Goal: Transaction & Acquisition: Purchase product/service

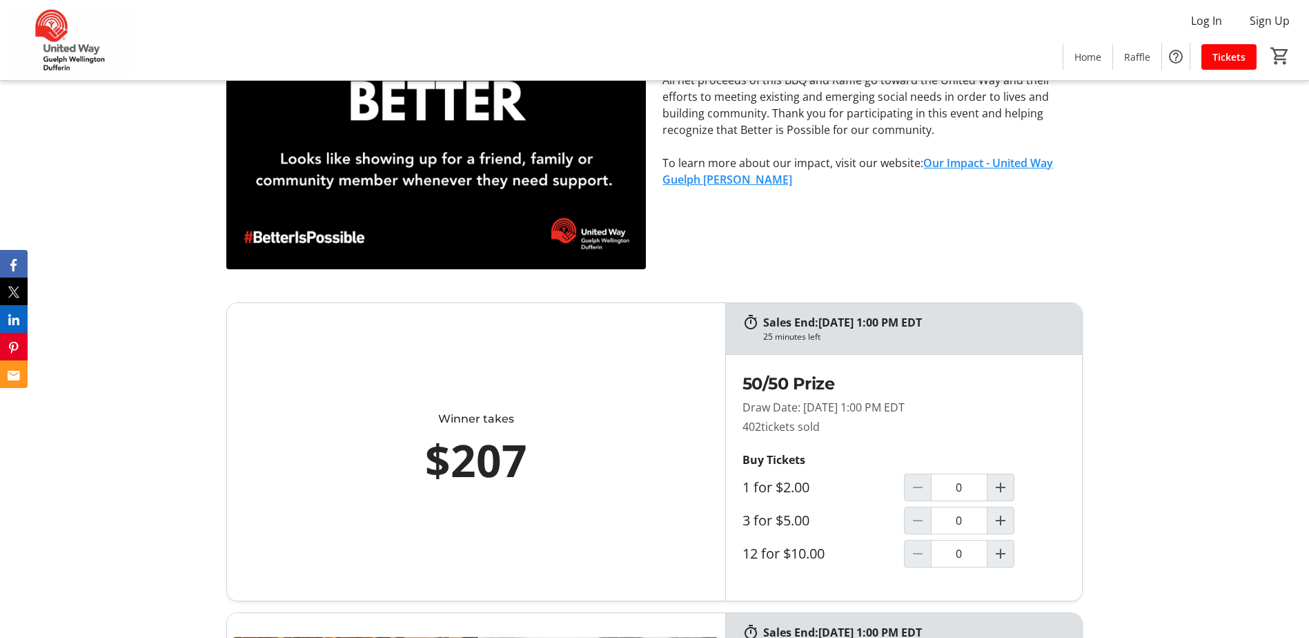
scroll to position [690, 0]
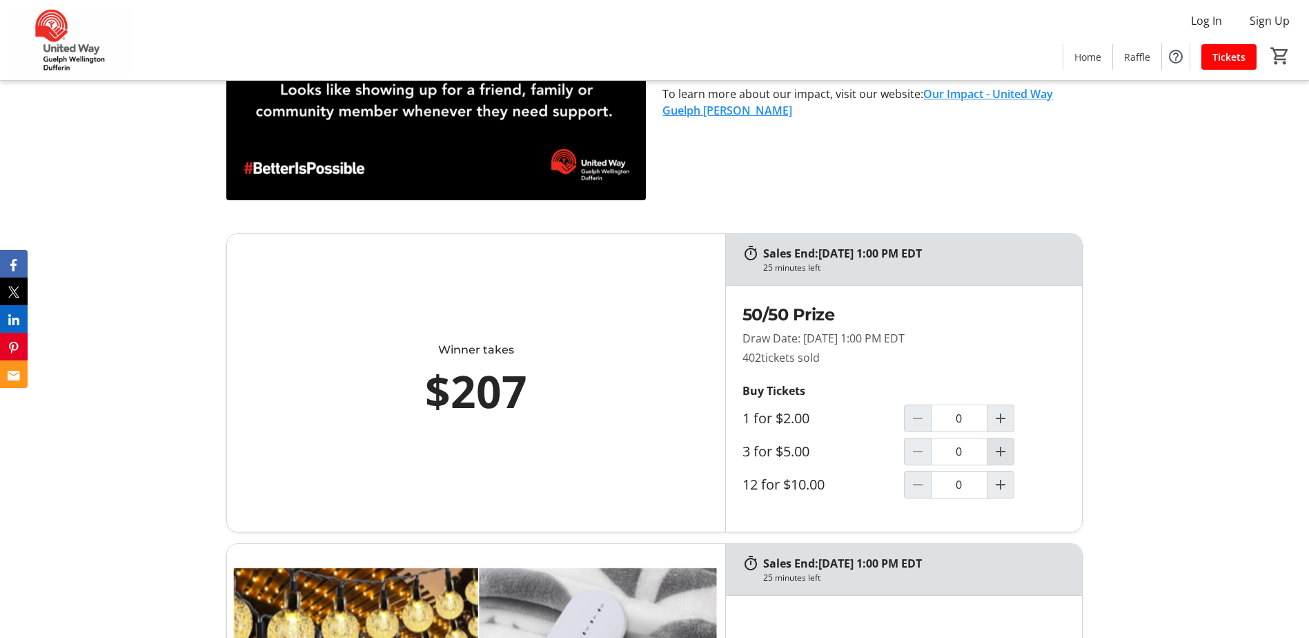
click at [1003, 454] on mat-icon "Increment by one" at bounding box center [1000, 451] width 17 height 17
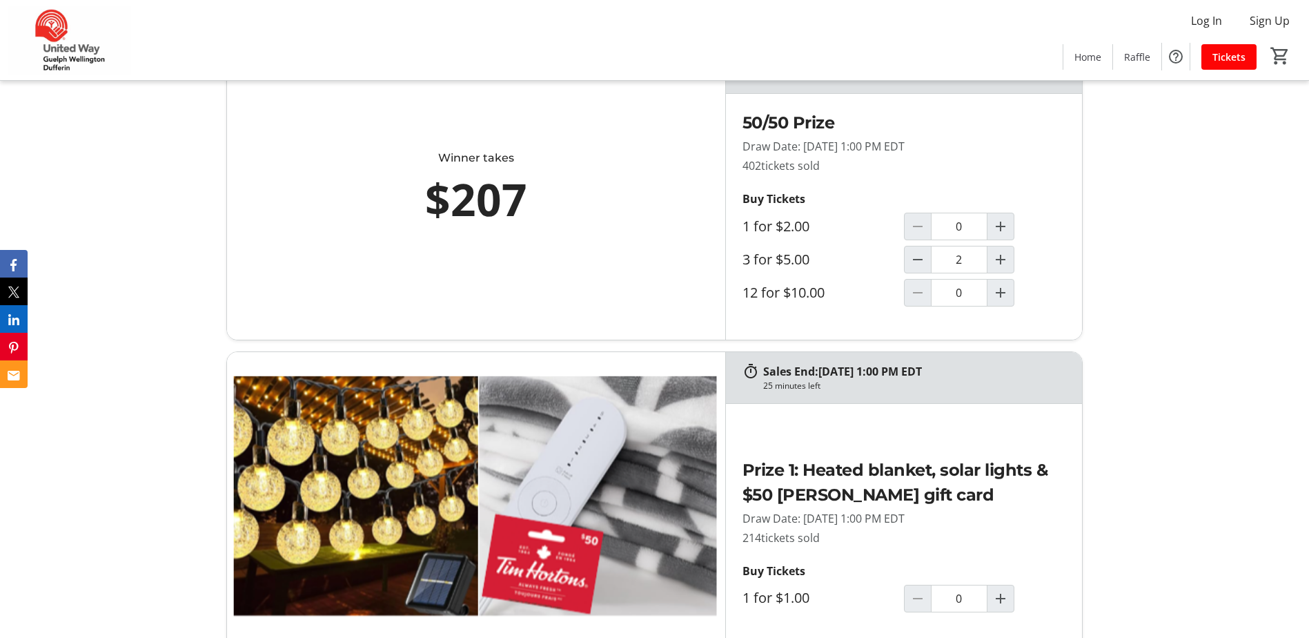
type input "1"
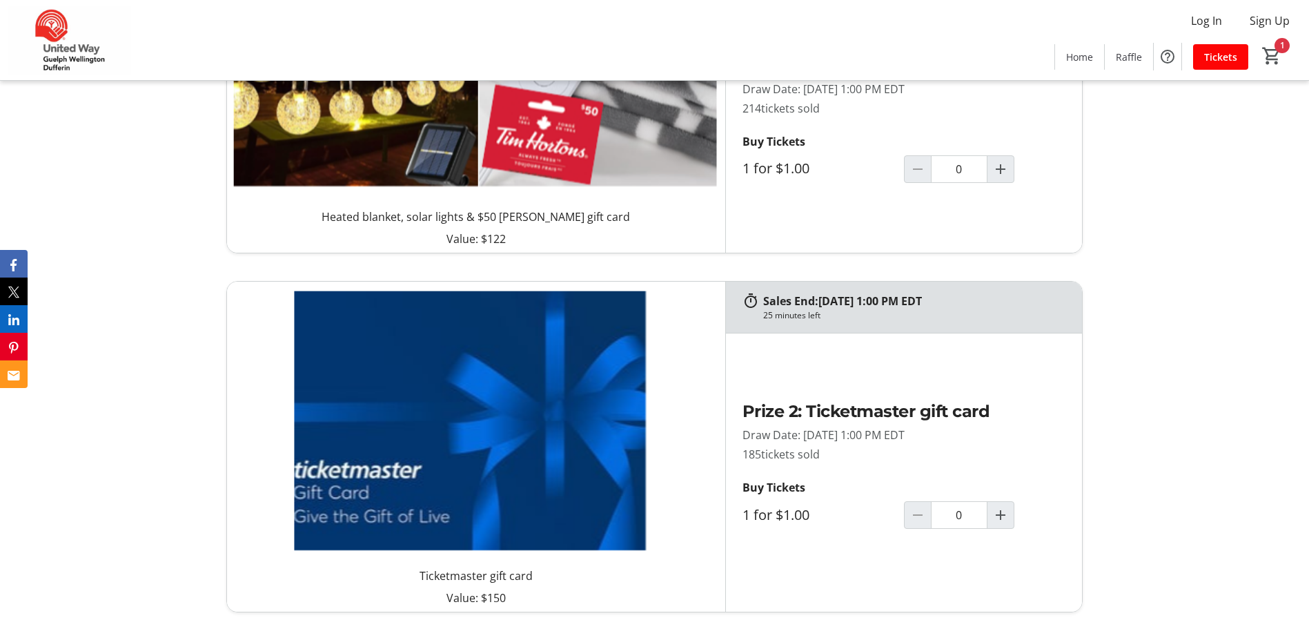
scroll to position [1380, 0]
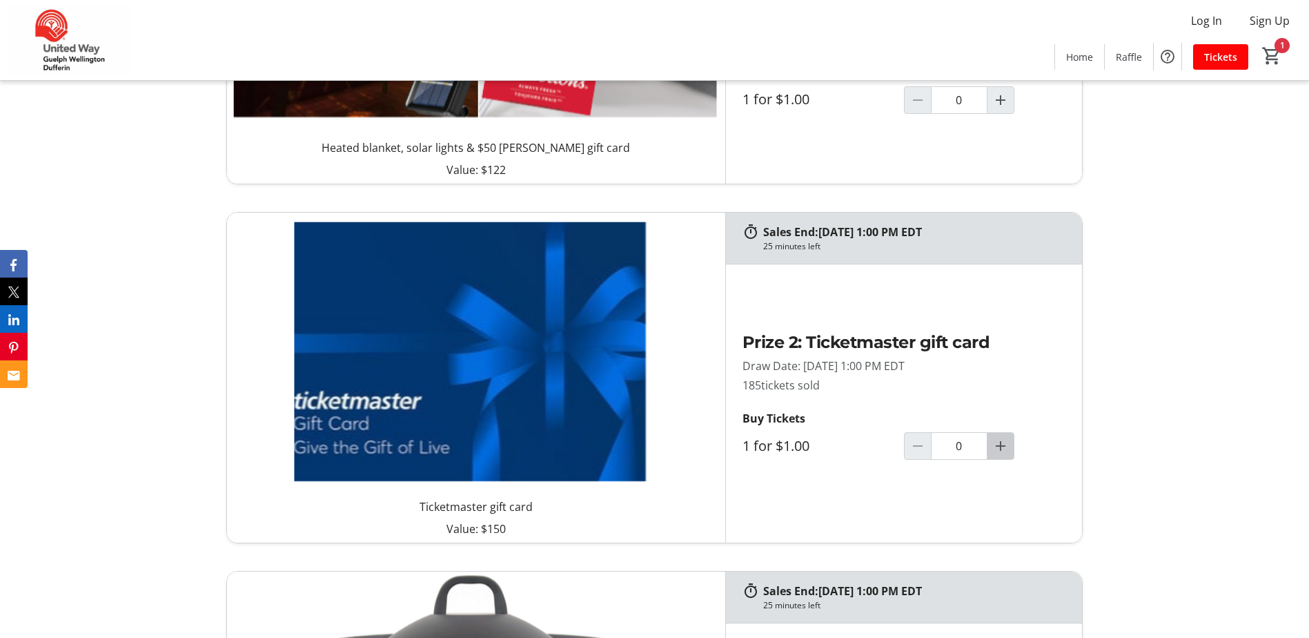
click at [1003, 447] on mat-icon "Increment by one" at bounding box center [1000, 446] width 17 height 17
click at [1006, 445] on mat-icon "Increment by one" at bounding box center [1000, 446] width 17 height 17
click at [1003, 446] on mat-icon "Increment by one" at bounding box center [1000, 446] width 17 height 17
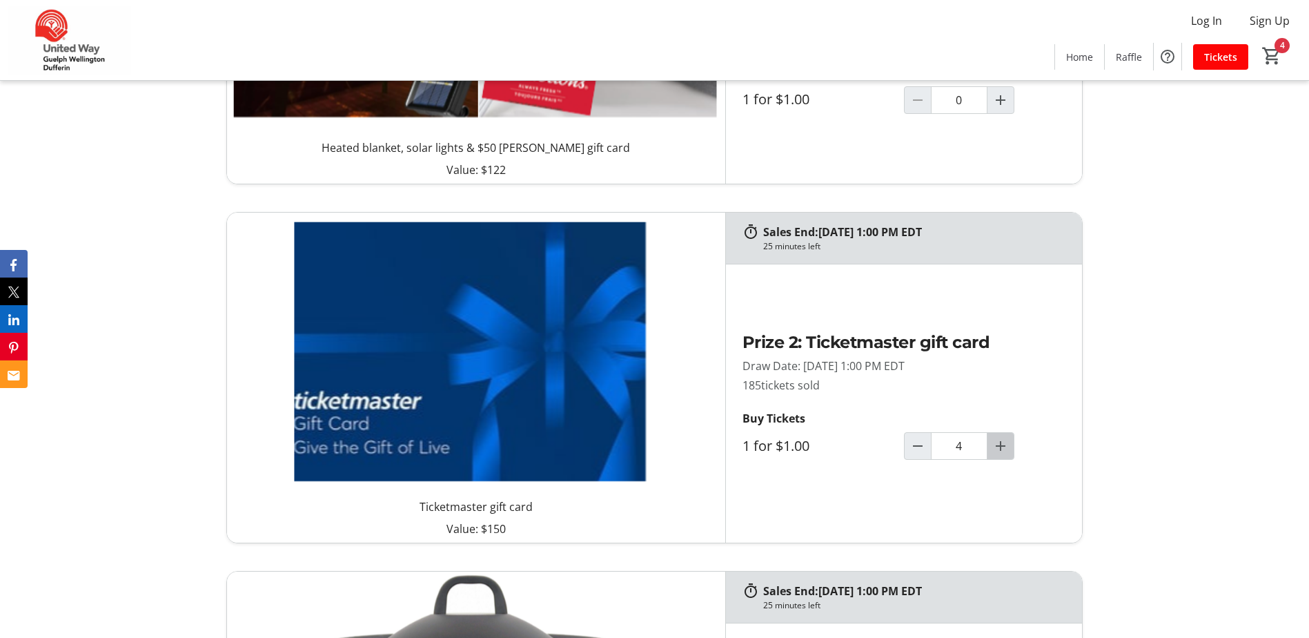
type input "5"
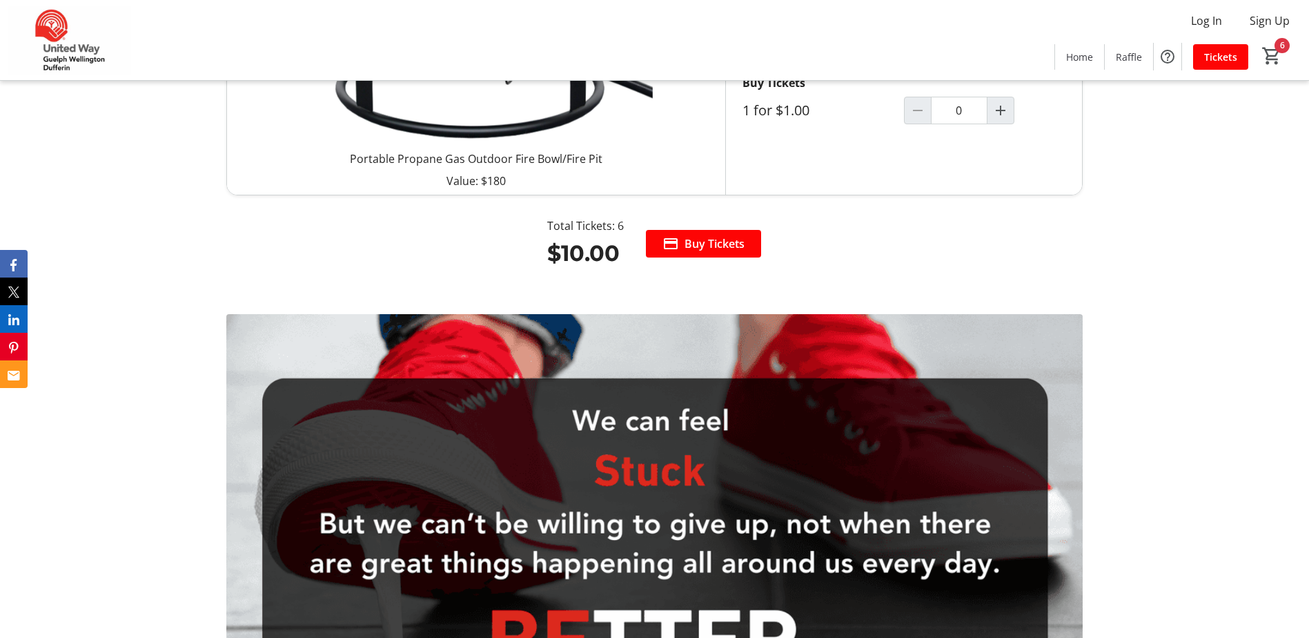
scroll to position [1863, 0]
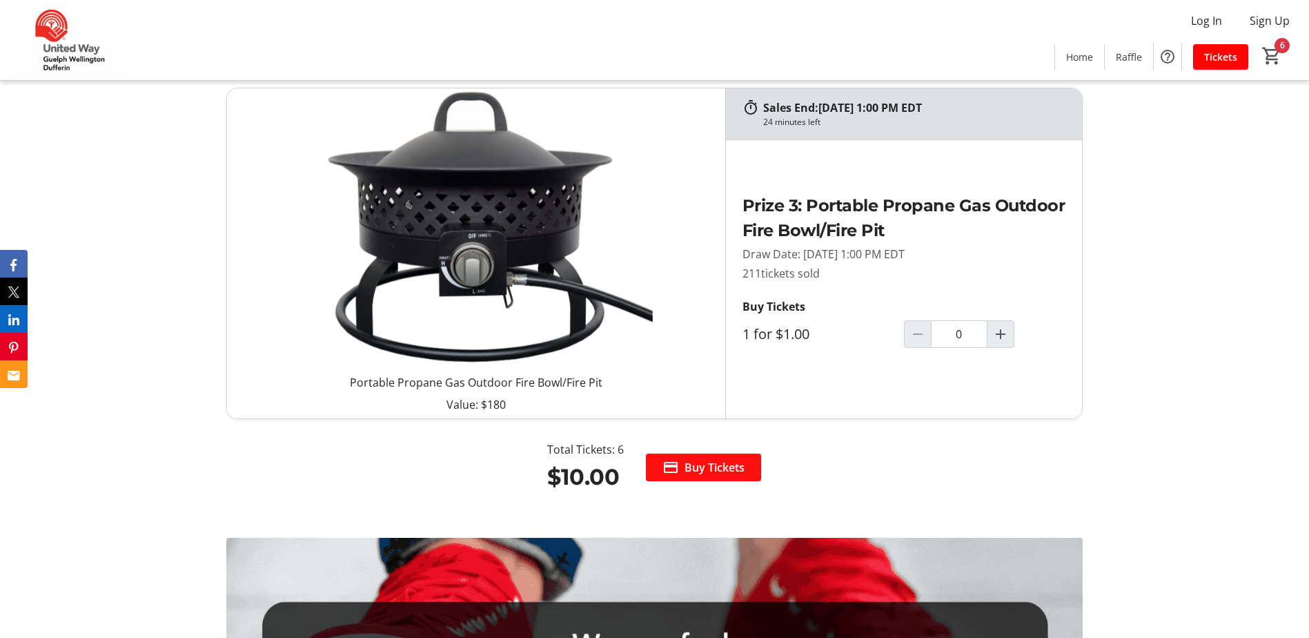
click at [681, 469] on span at bounding box center [703, 467] width 115 height 33
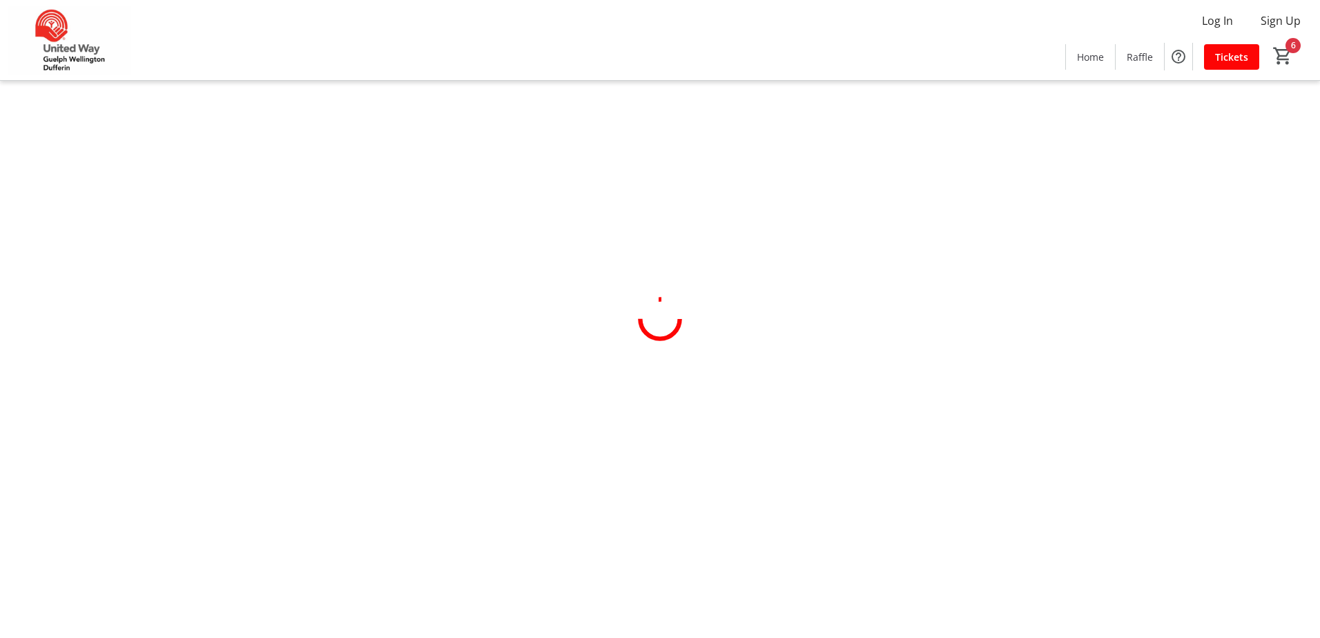
select select "CA"
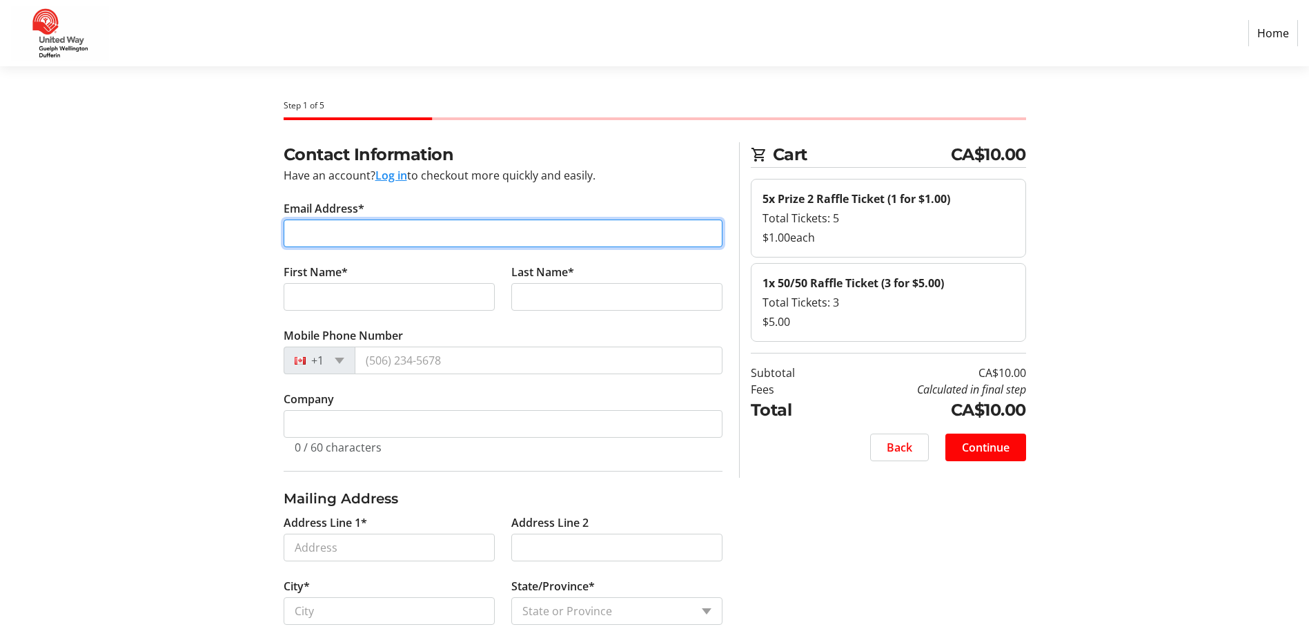
drag, startPoint x: 447, startPoint y: 231, endPoint x: 458, endPoint y: 199, distance: 33.0
click at [447, 231] on input "Email Address*" at bounding box center [503, 233] width 439 height 28
type input "[PERSON_NAME][EMAIL_ADDRESS][DOMAIN_NAME]"
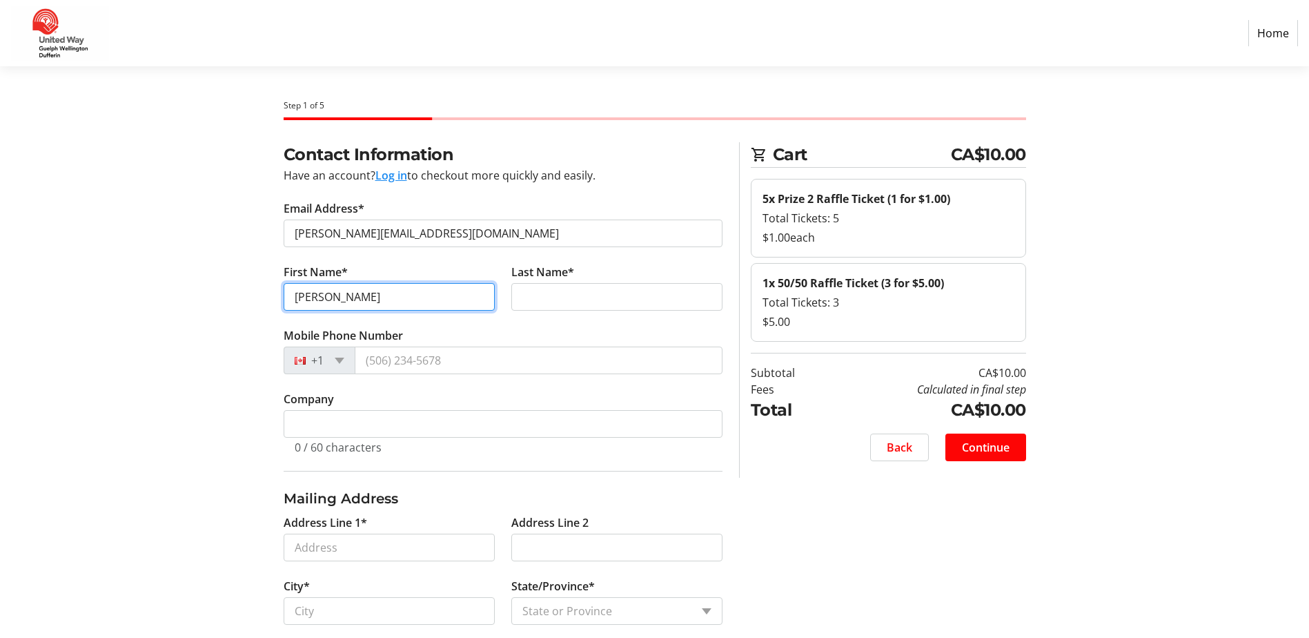
type input "[PERSON_NAME]"
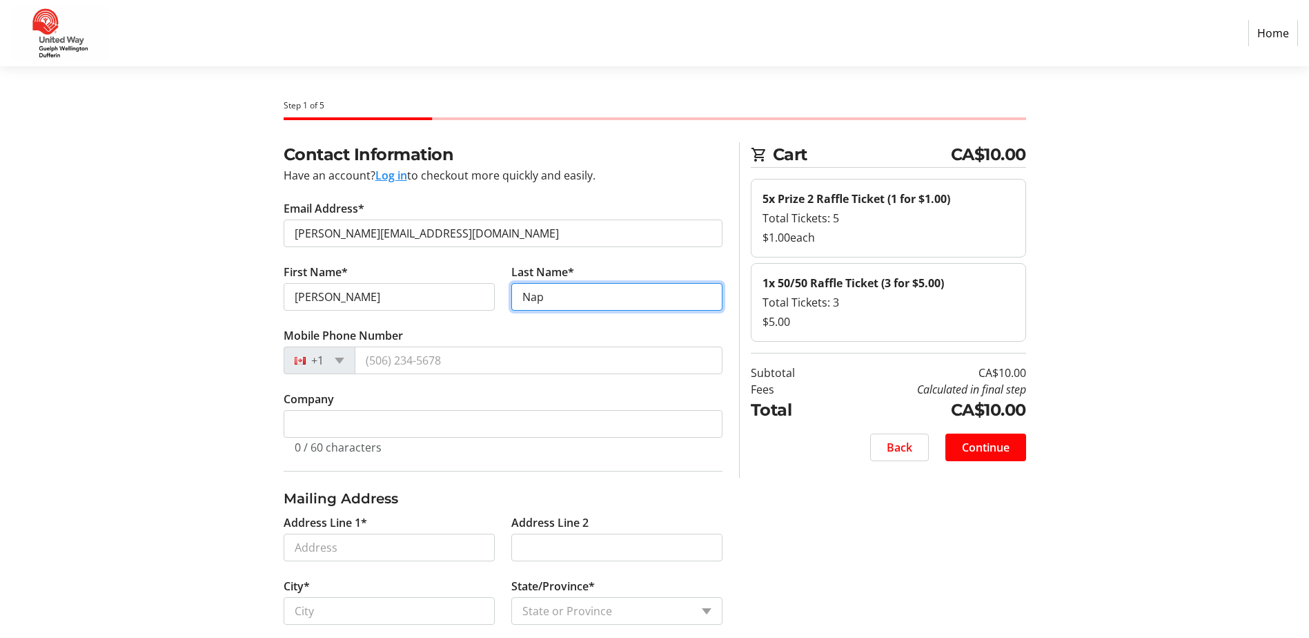
type input "Nap"
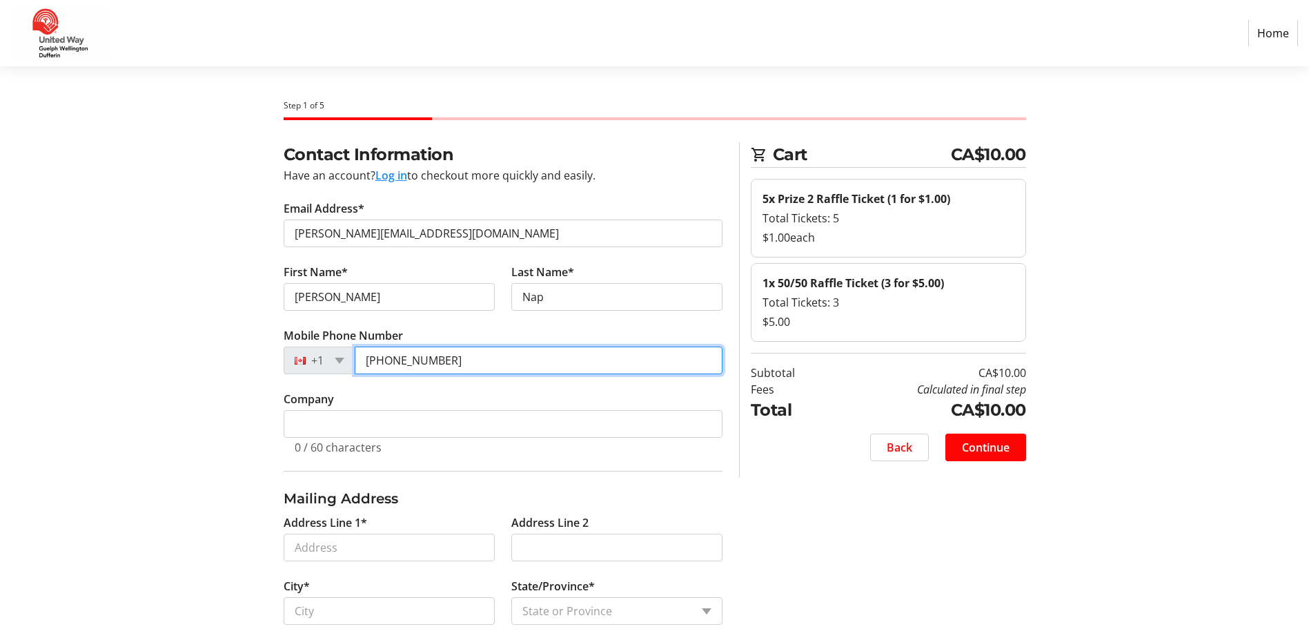
type input "[PHONE_NUMBER]"
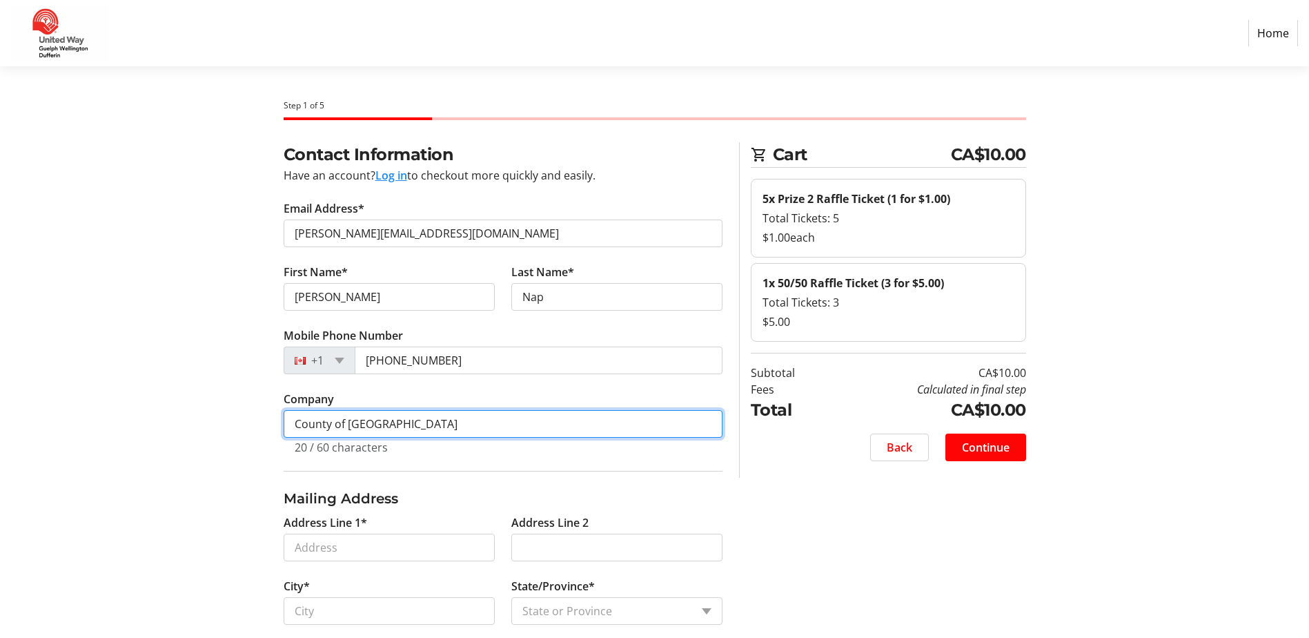
type input "County of [GEOGRAPHIC_DATA]"
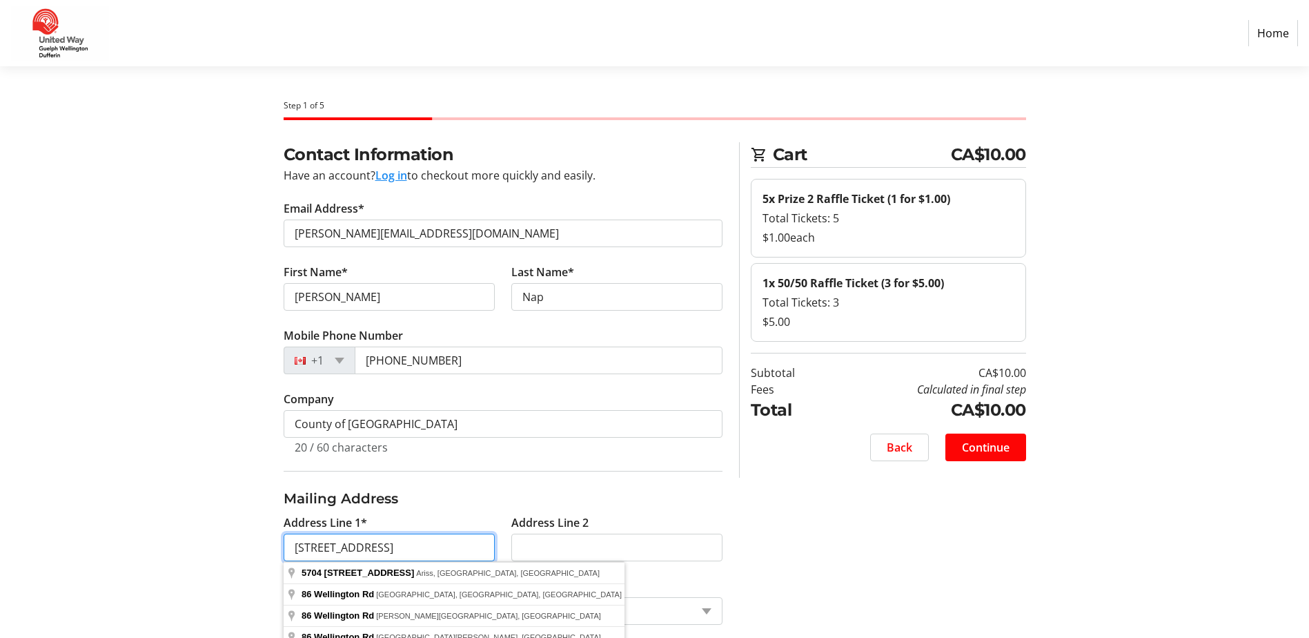
type input "[STREET_ADDRESS]"
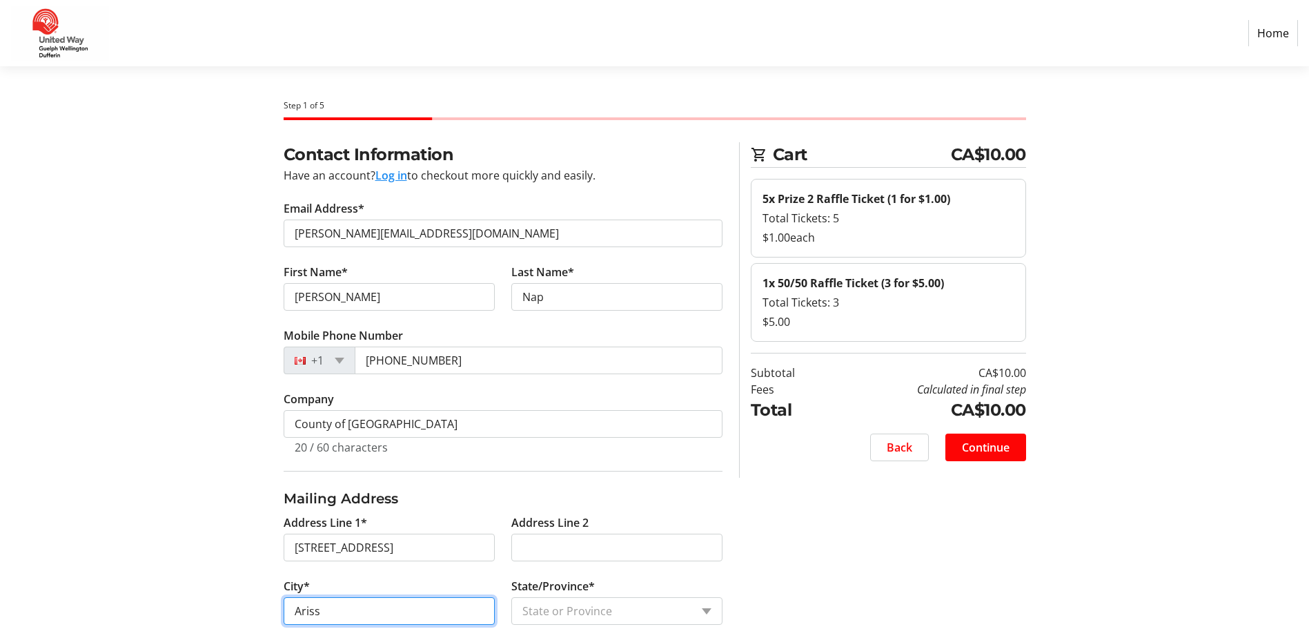
type input "Ariss"
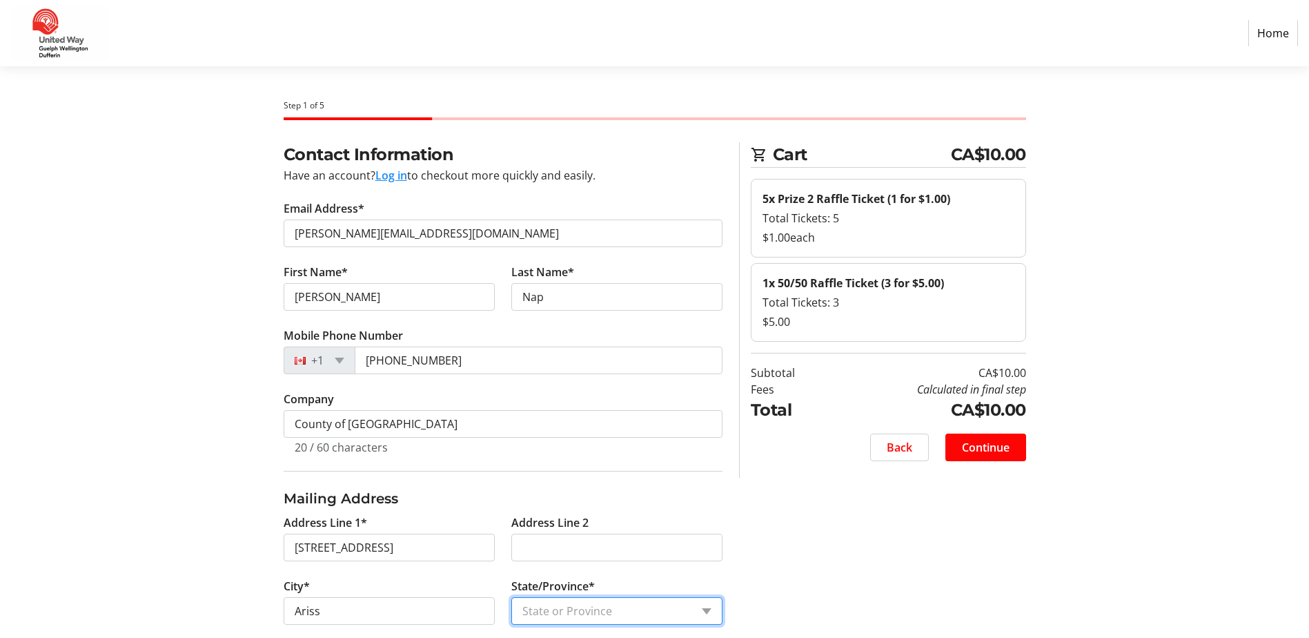
select select "ON"
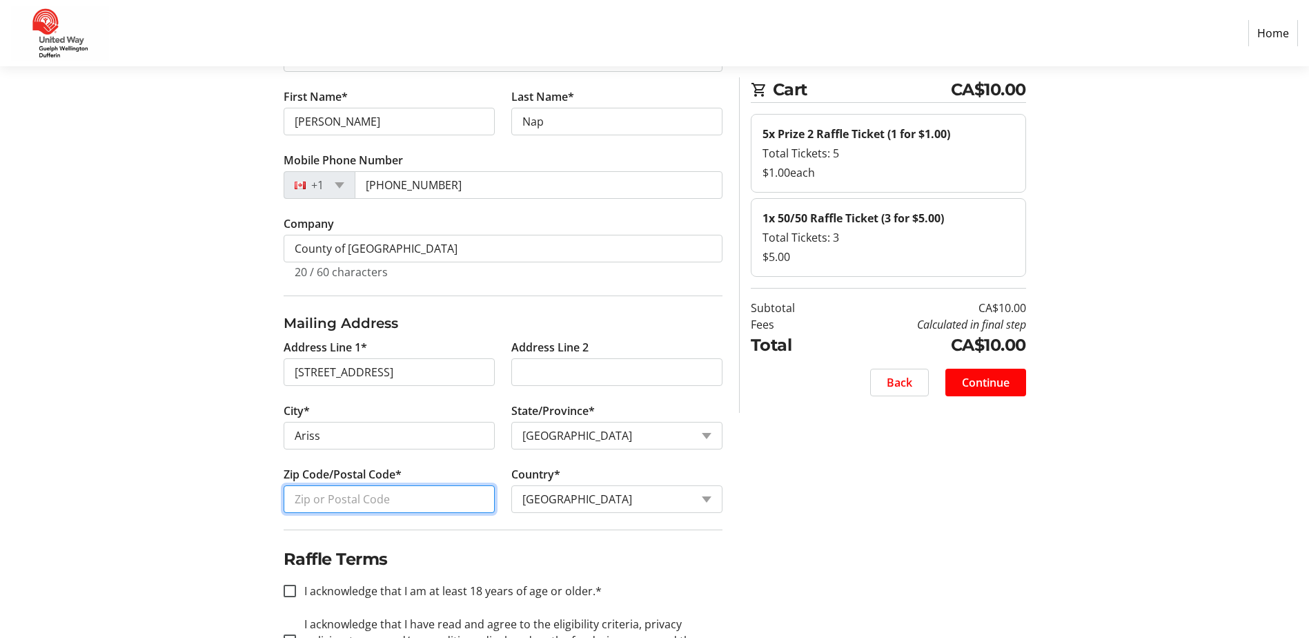
scroll to position [236, 0]
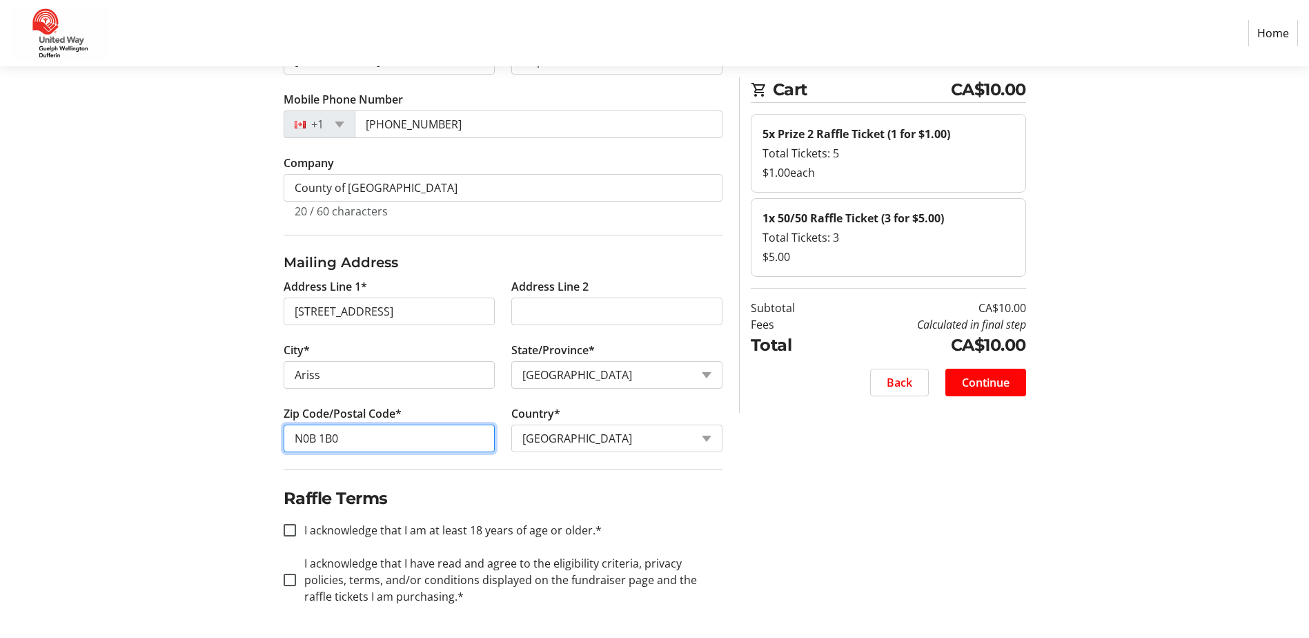
type input "N0B 1B0"
click at [288, 526] on input "I acknowledge that I am at least 18 years of age or older.*" at bounding box center [290, 530] width 12 height 12
checkbox input "true"
click at [289, 580] on input "I acknowledge that I have read and agree to the eligibility criteria, privacy p…" at bounding box center [290, 579] width 12 height 12
checkbox input "true"
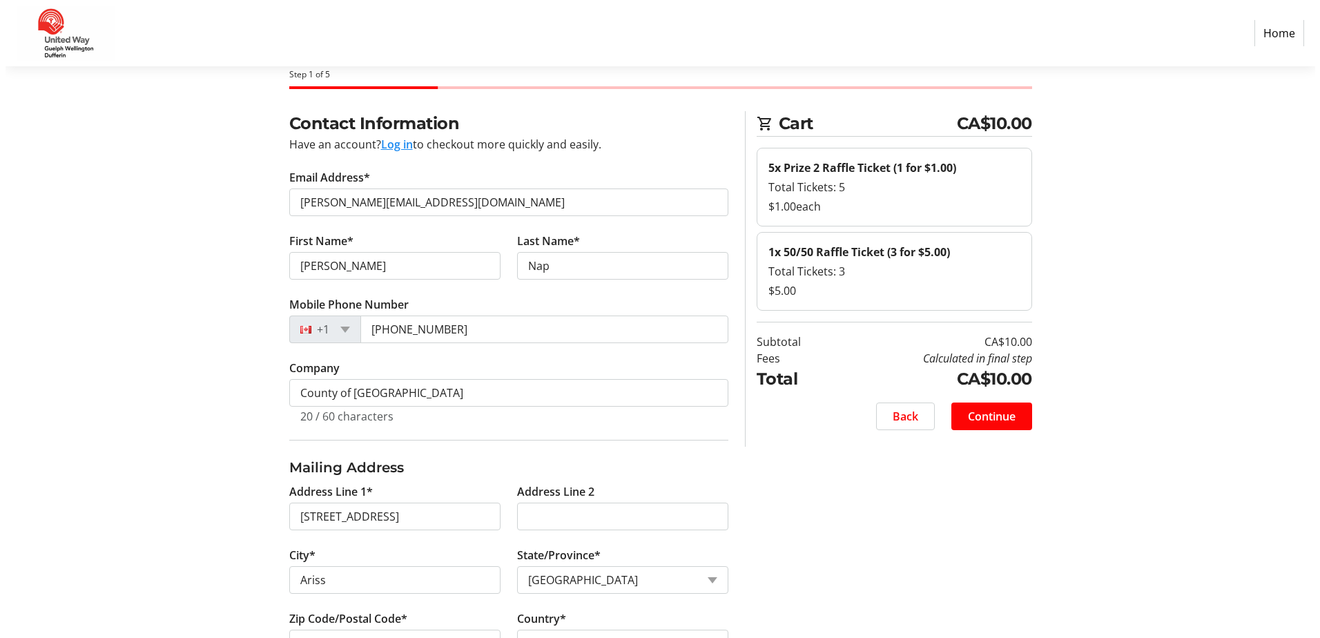
scroll to position [0, 0]
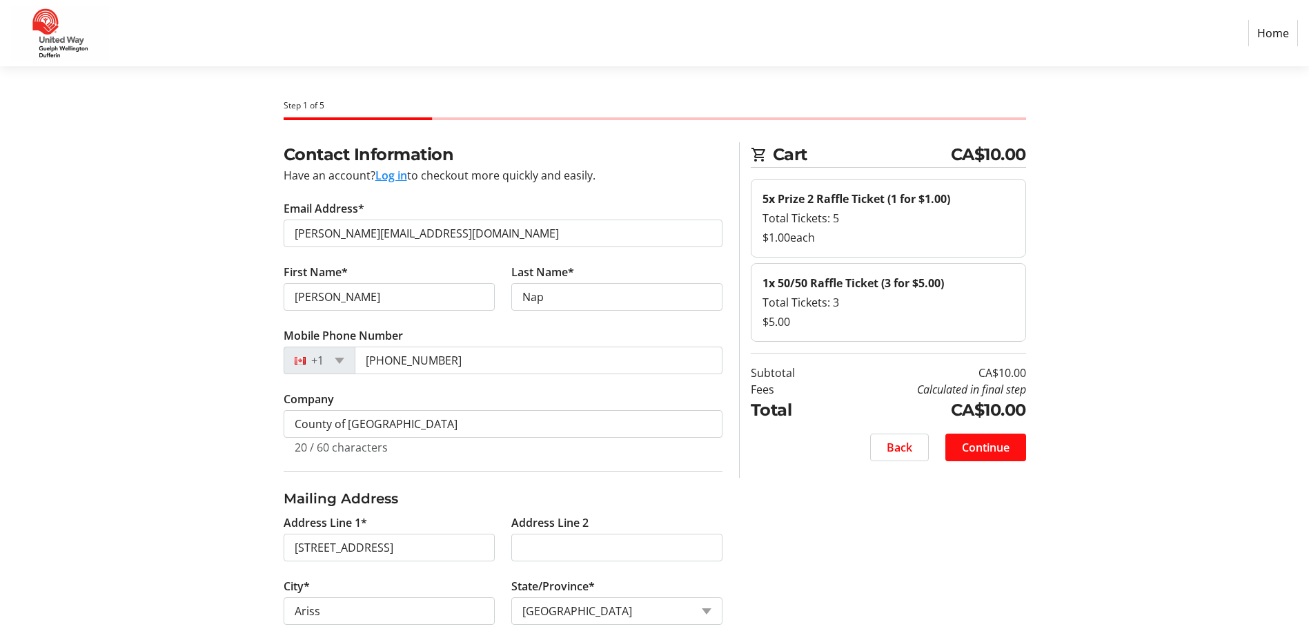
click at [1000, 447] on span "Continue" at bounding box center [986, 447] width 48 height 17
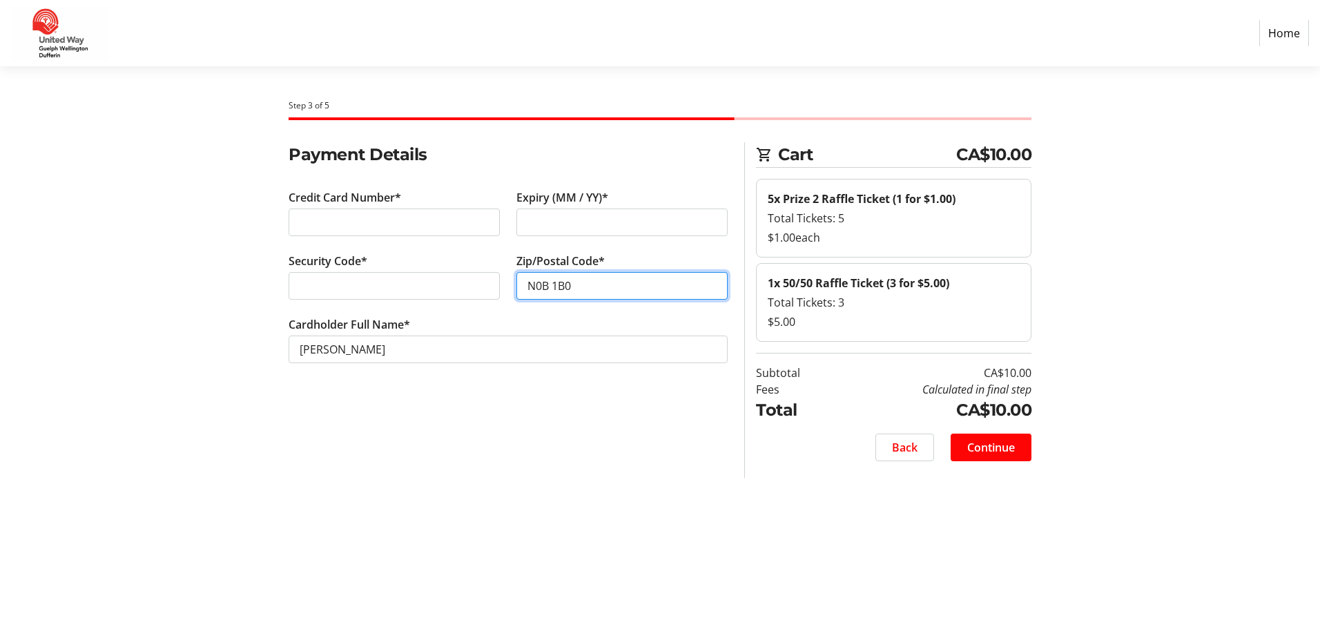
type input "N0B 1B0"
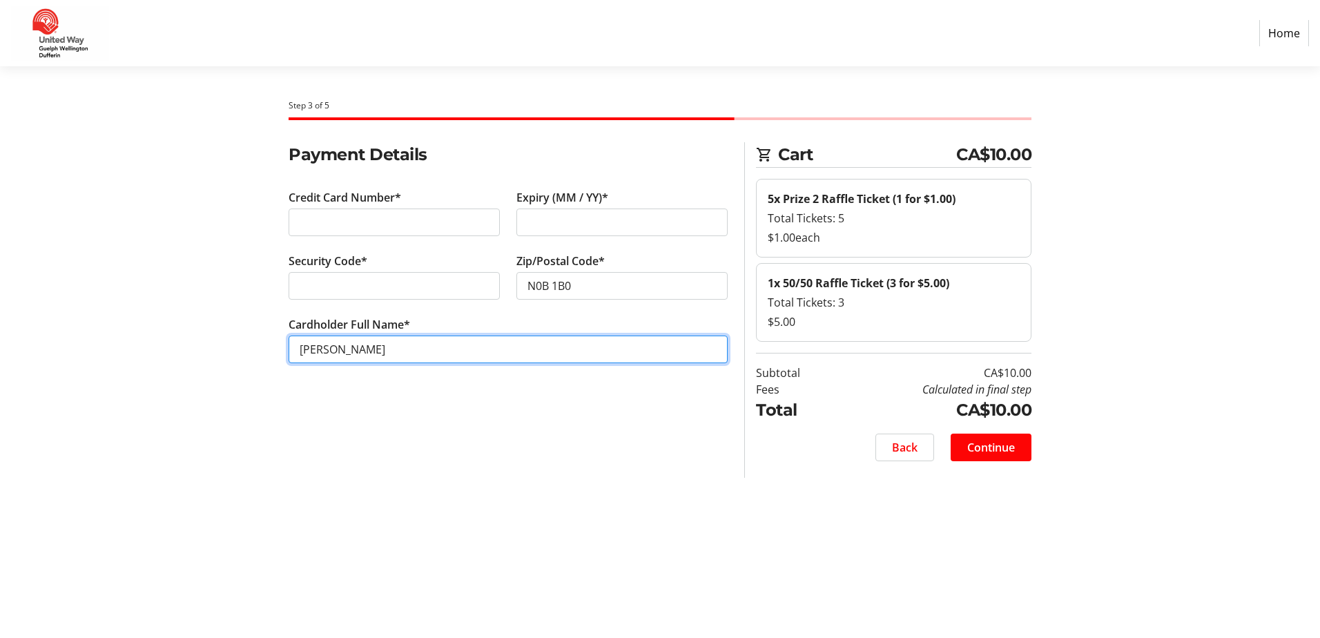
type input "[PERSON_NAME]"
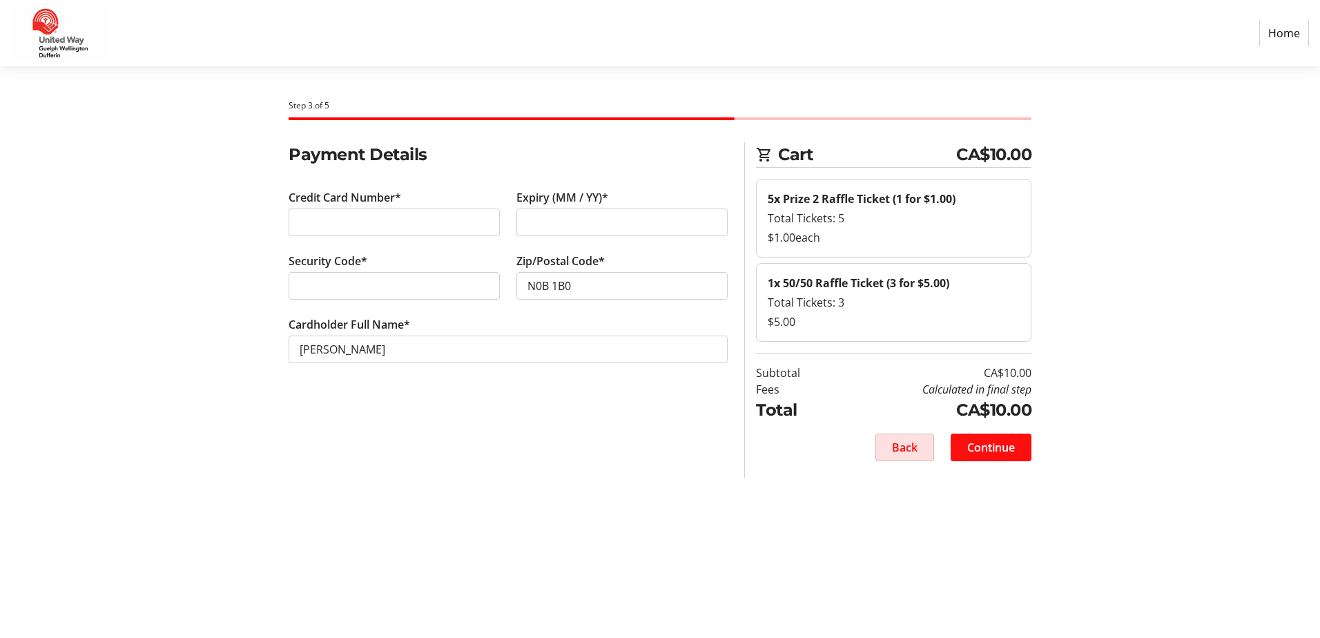
click at [1010, 444] on span "Continue" at bounding box center [991, 447] width 48 height 17
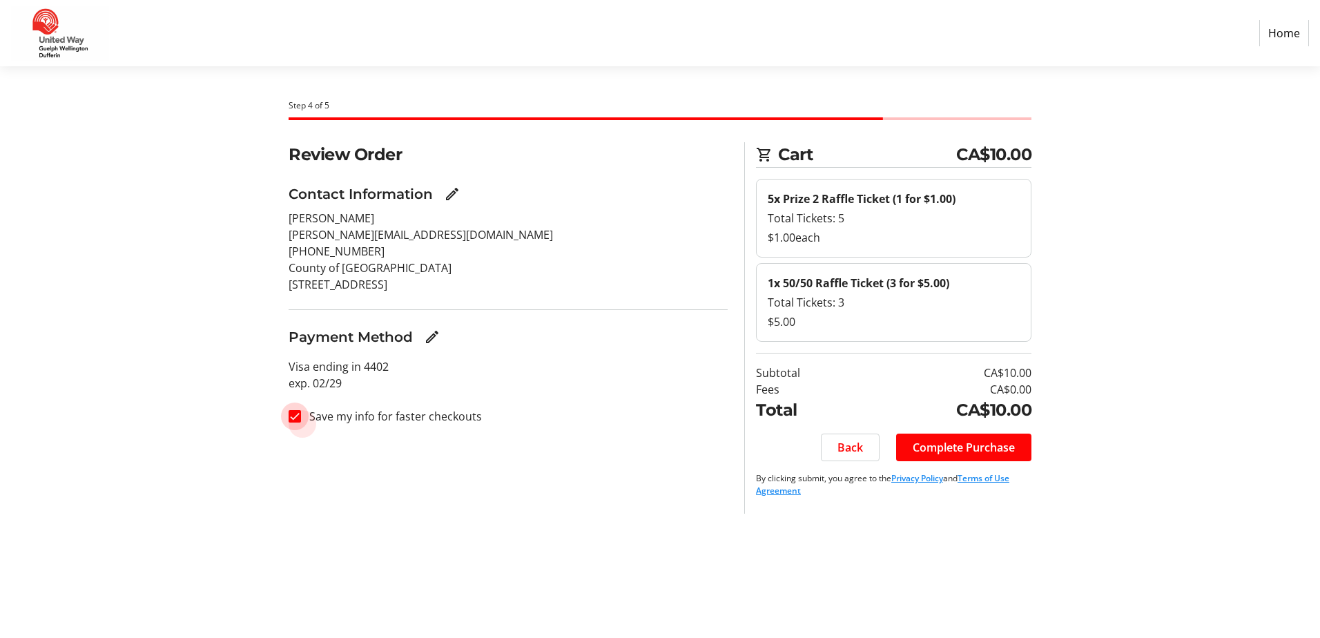
click at [293, 416] on input "Save my info for faster checkouts" at bounding box center [294, 416] width 12 height 12
checkbox input "false"
click at [953, 448] on span "Complete Purchase" at bounding box center [963, 447] width 102 height 17
